Goal: Transaction & Acquisition: Download file/media

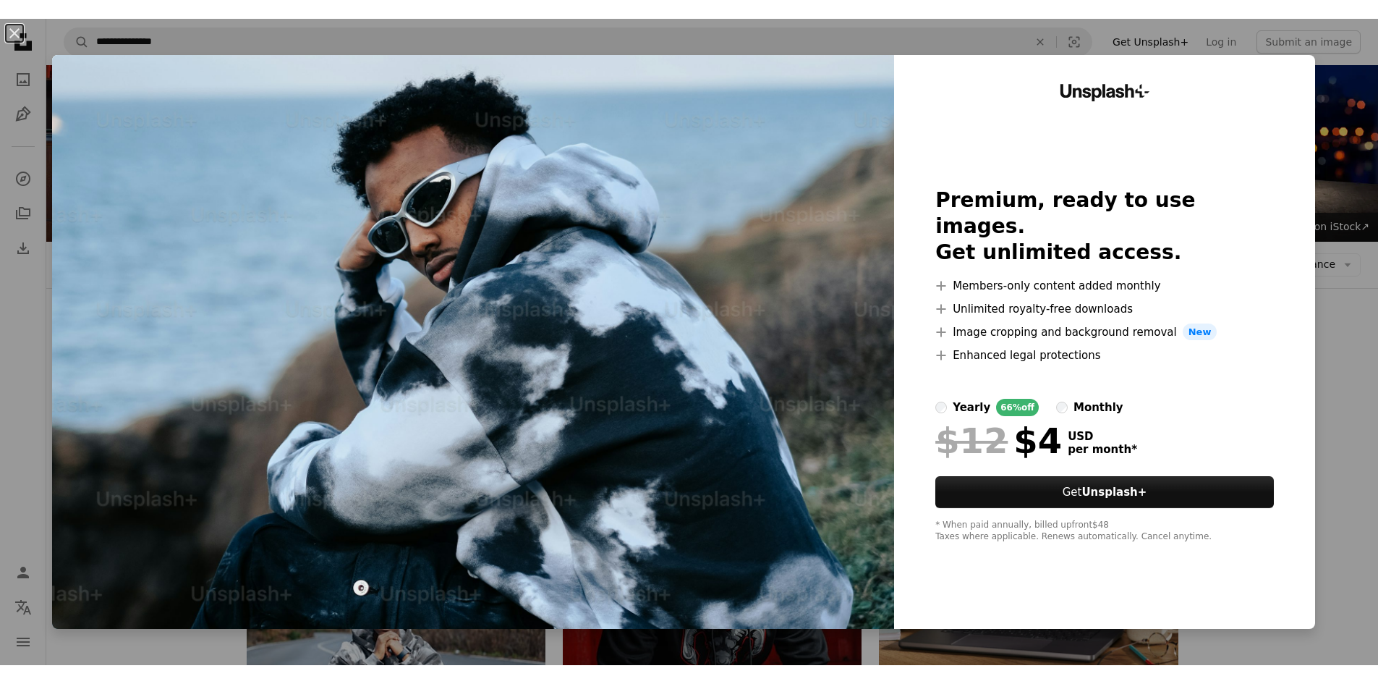
scroll to position [2098, 0]
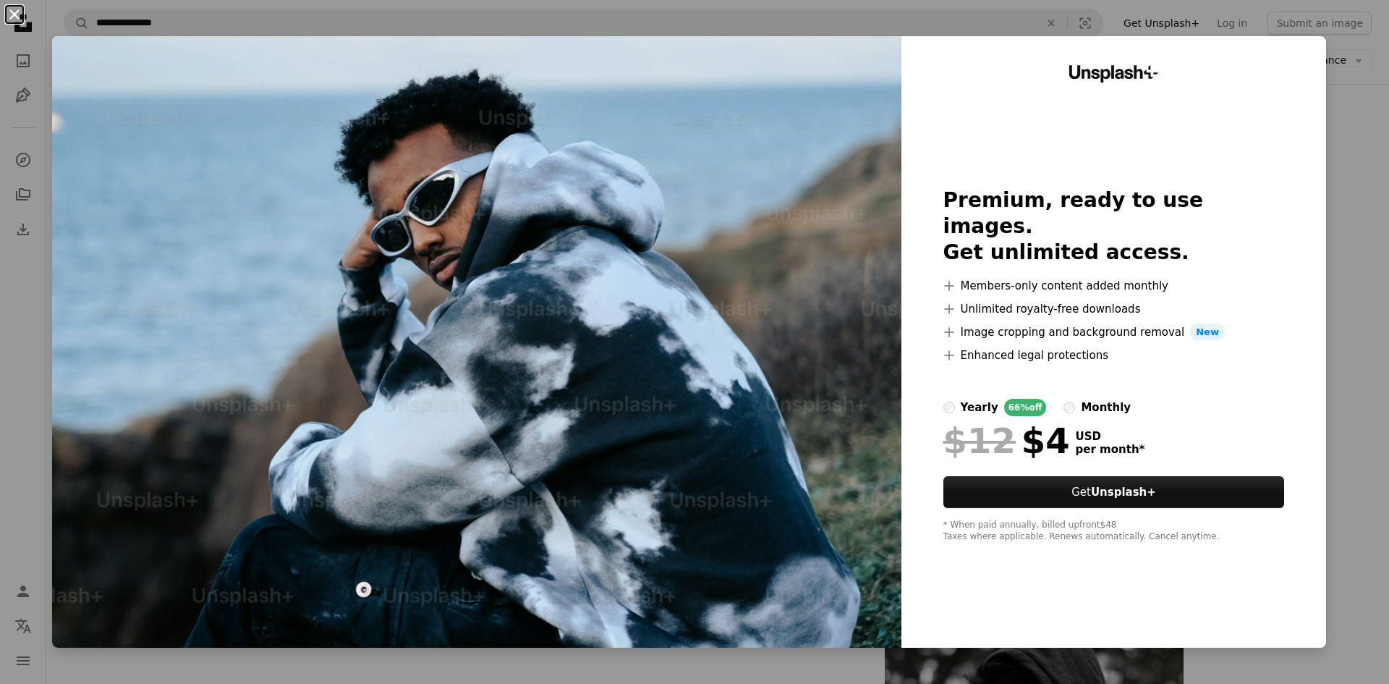
click at [12, 14] on button "An X shape" at bounding box center [14, 14] width 17 height 17
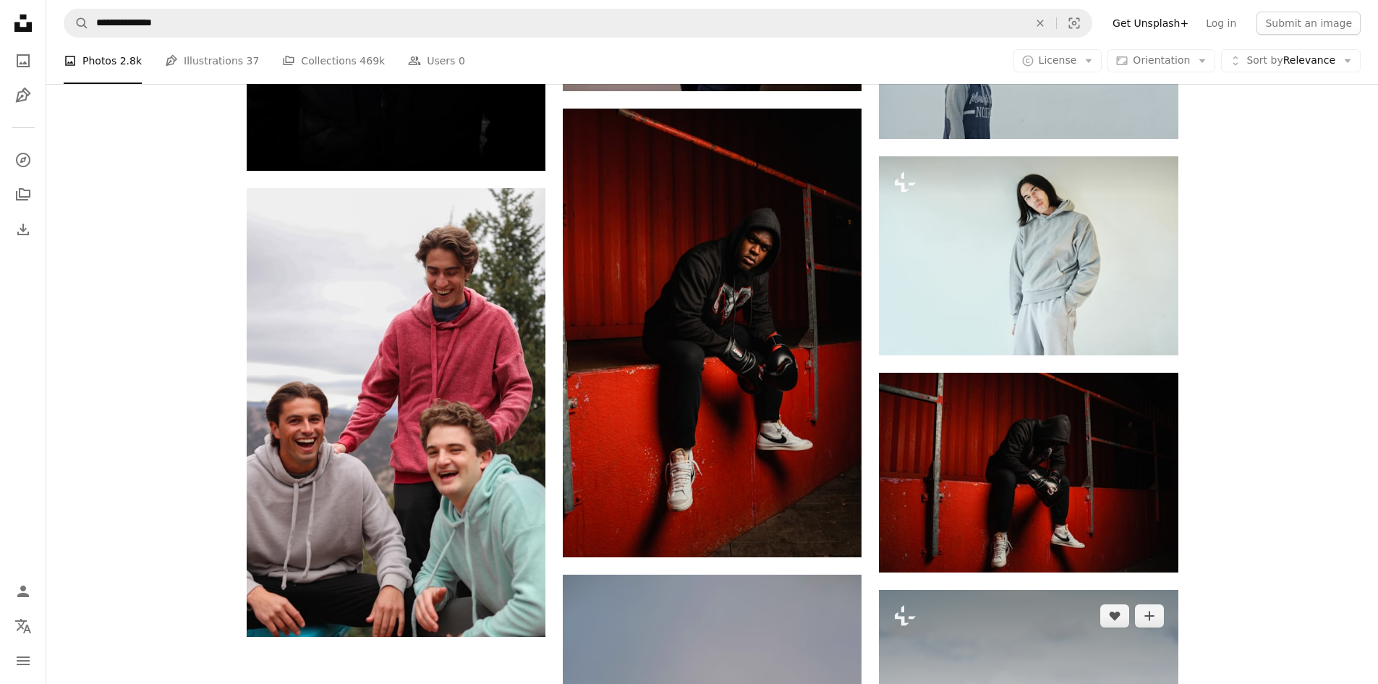
scroll to position [1664, 0]
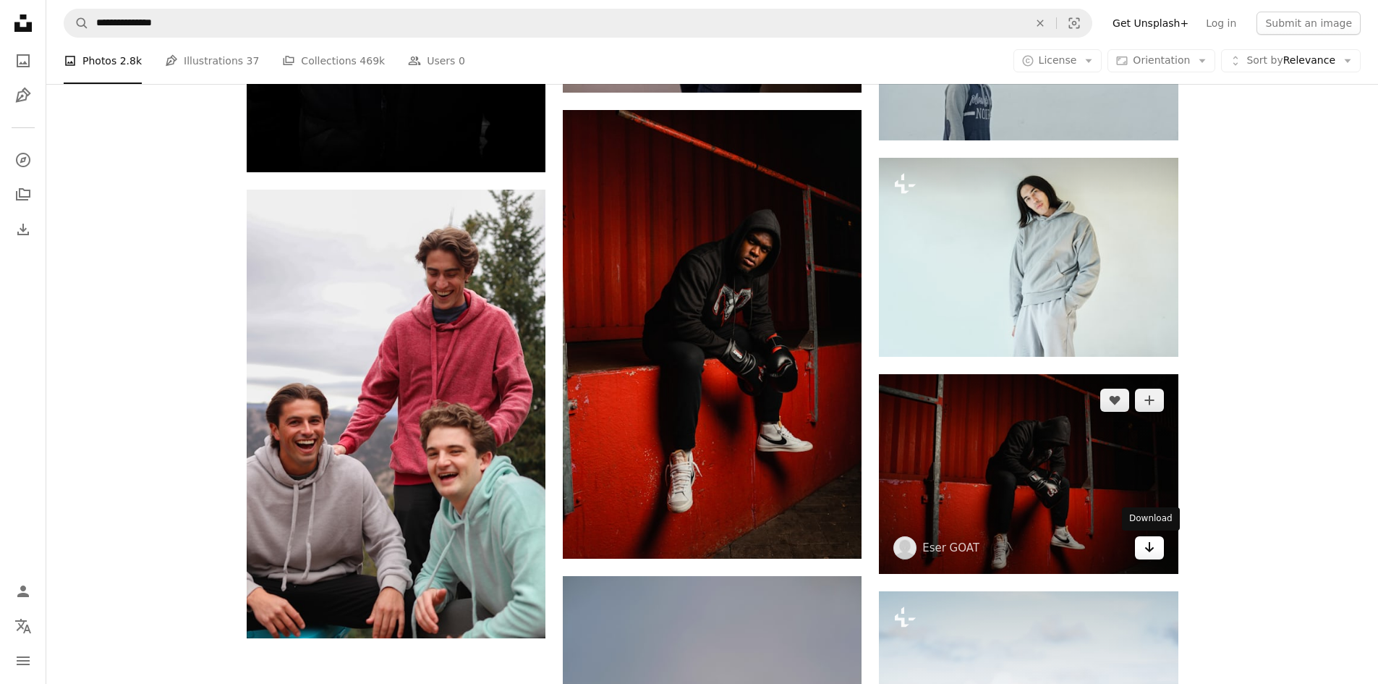
click at [1158, 545] on link "Arrow pointing down" at bounding box center [1149, 547] width 29 height 23
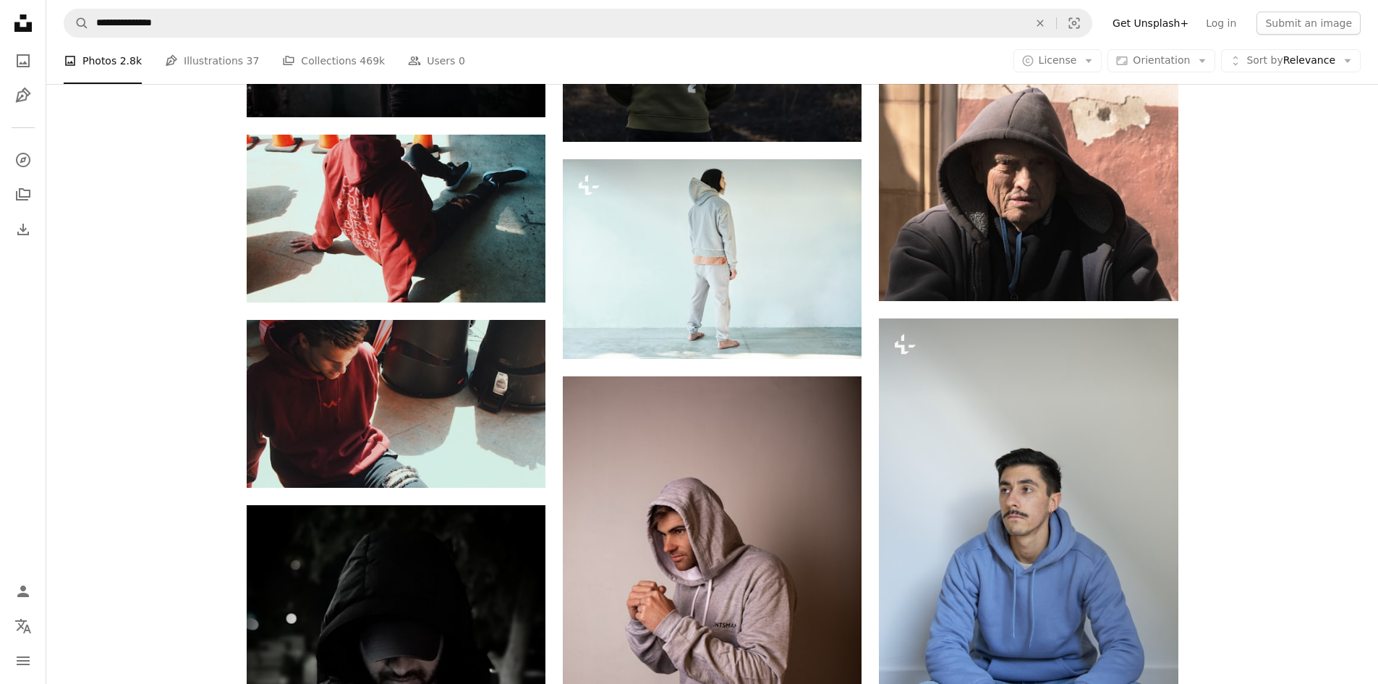
scroll to position [941, 0]
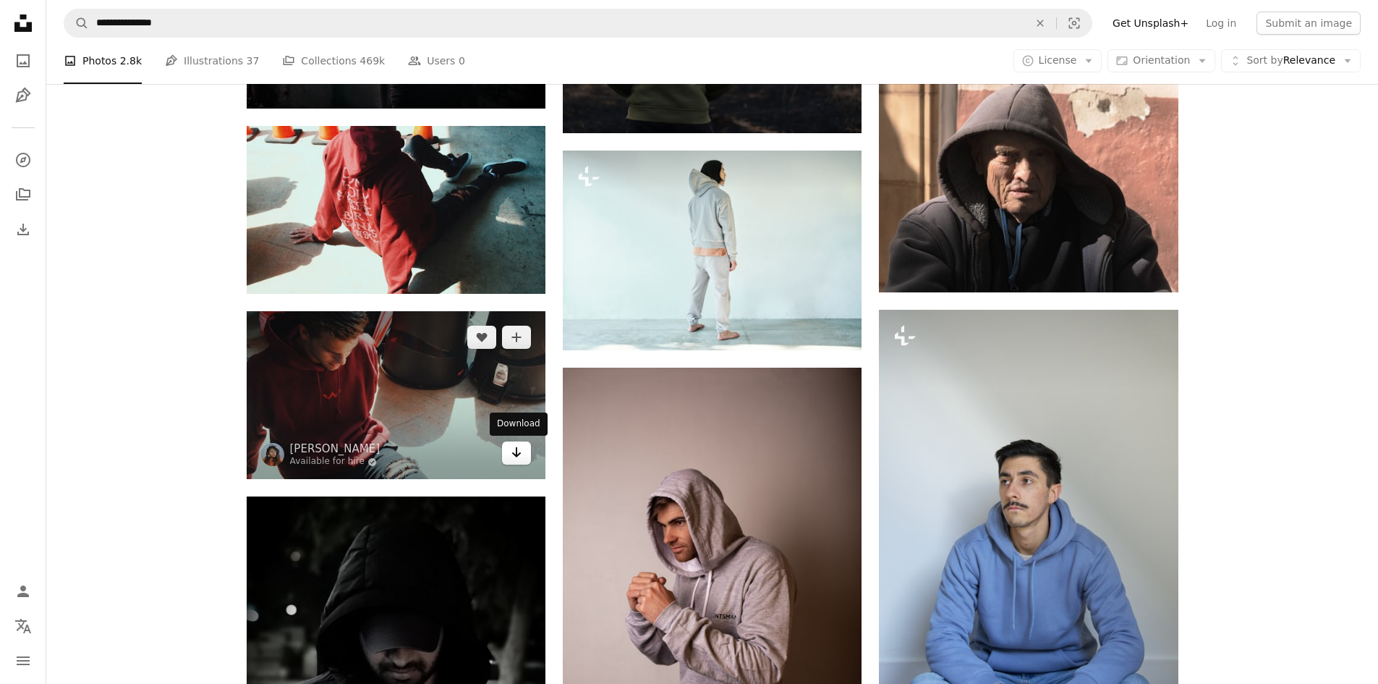
click at [513, 456] on icon "Arrow pointing down" at bounding box center [517, 452] width 12 height 17
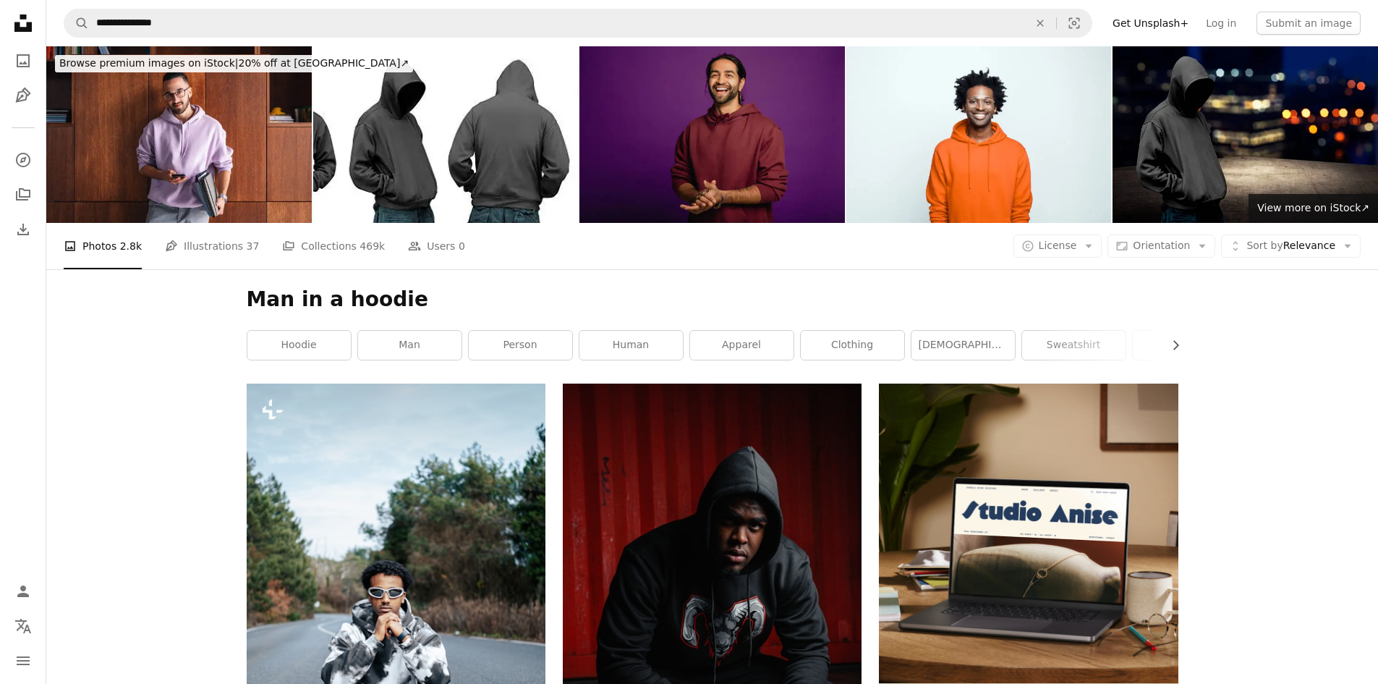
scroll to position [72, 0]
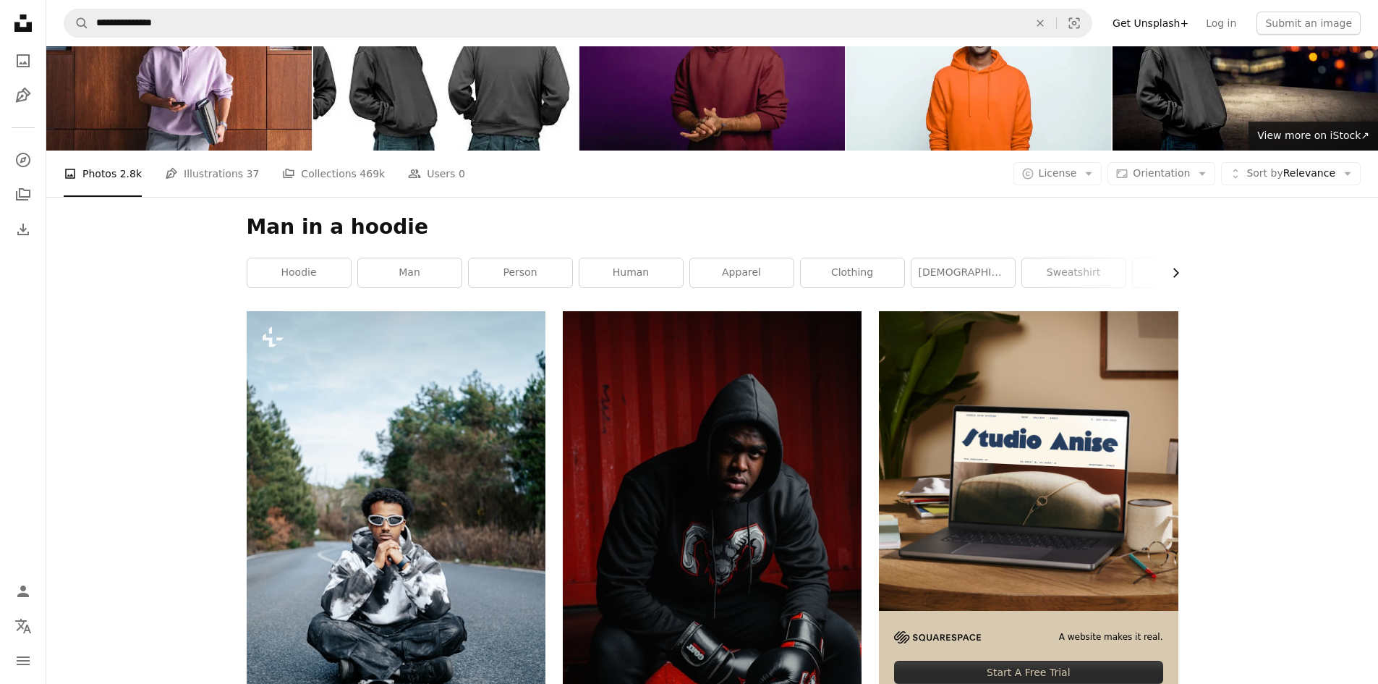
click at [1176, 271] on icon "button" at bounding box center [1177, 272] width 6 height 9
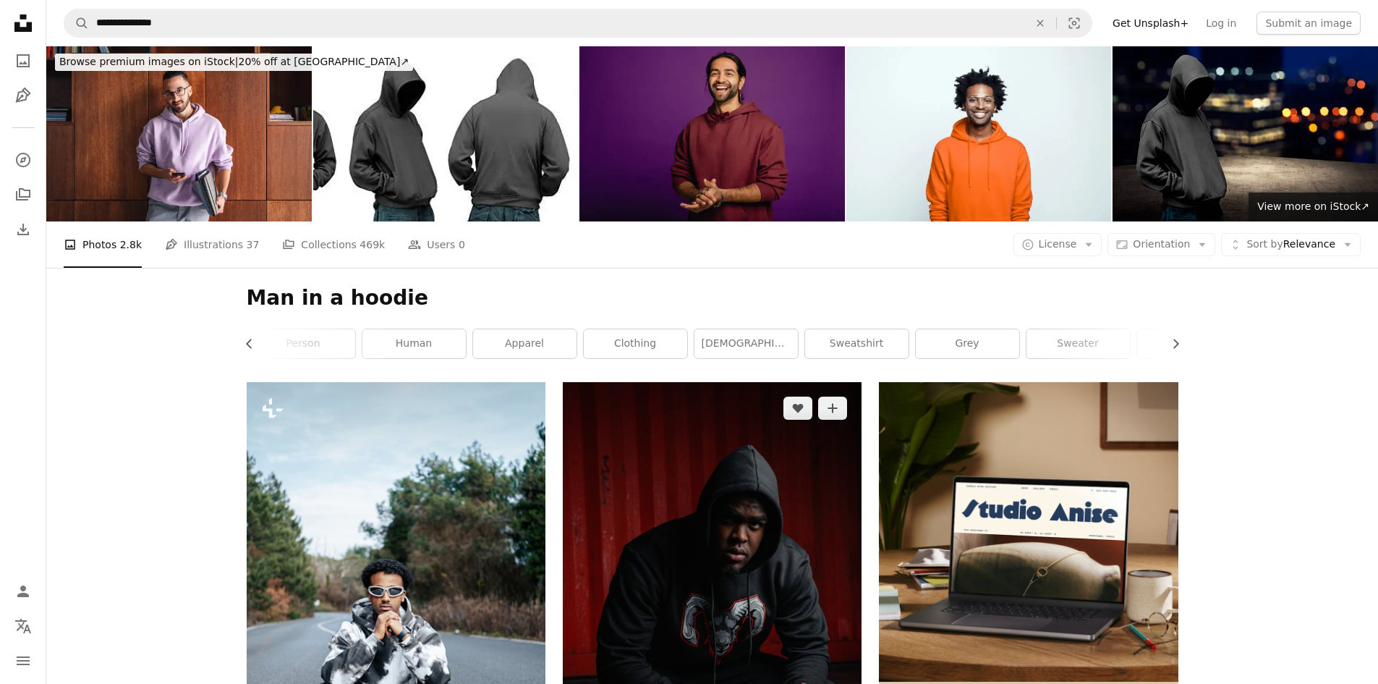
scroll to position [0, 0]
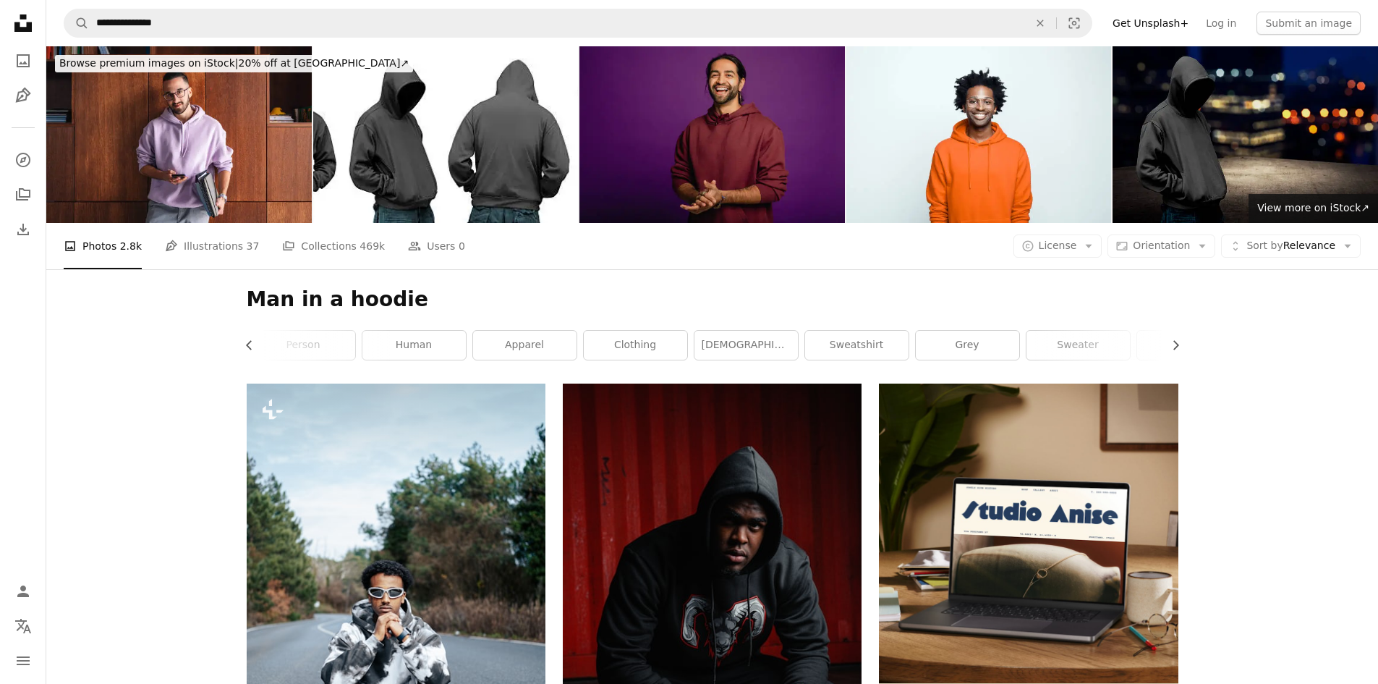
click at [1182, 180] on img at bounding box center [1246, 134] width 266 height 177
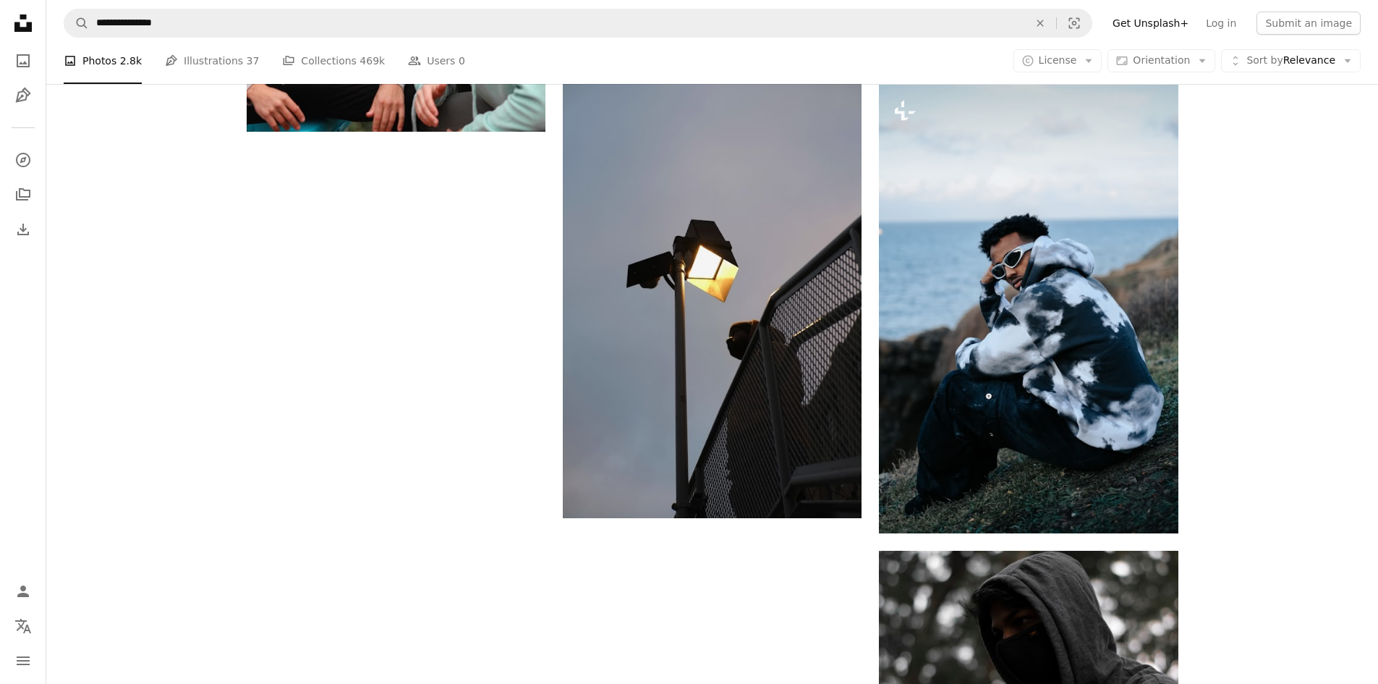
scroll to position [2532, 0]
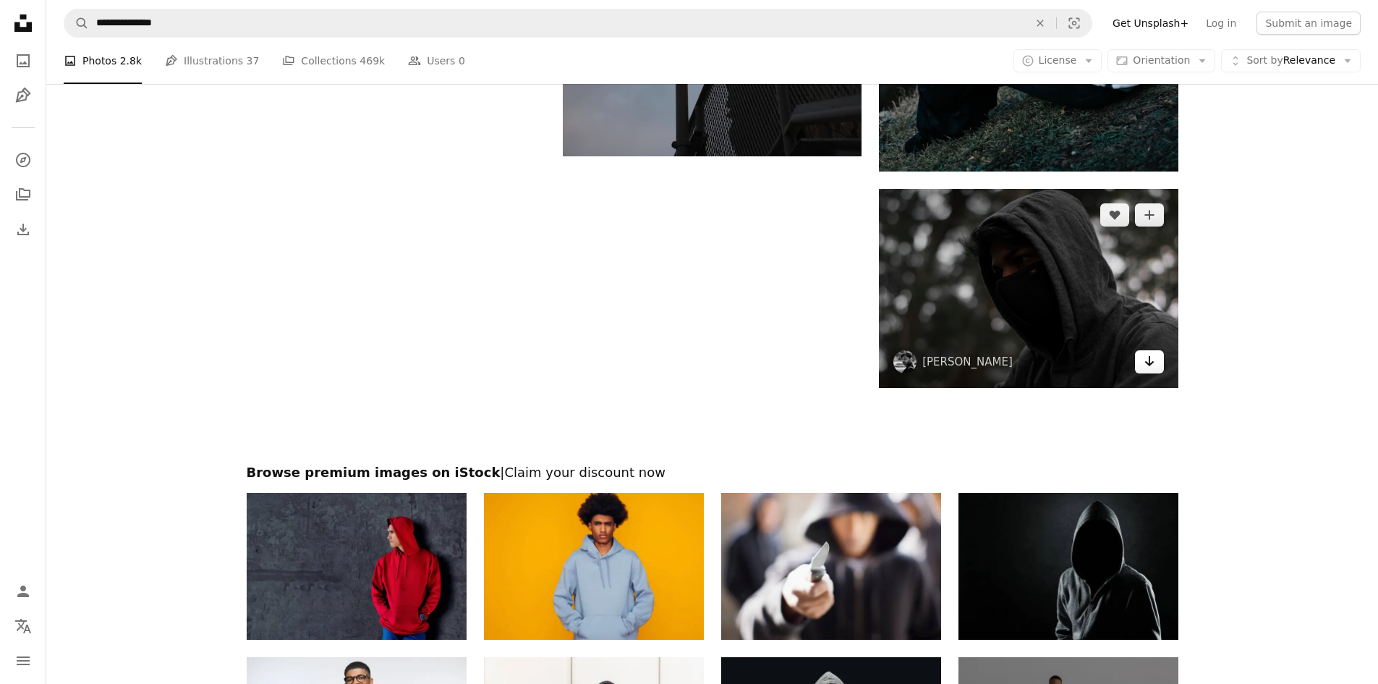
click at [1148, 361] on icon "Arrow pointing down" at bounding box center [1150, 360] width 12 height 17
